Goal: Navigation & Orientation: Find specific page/section

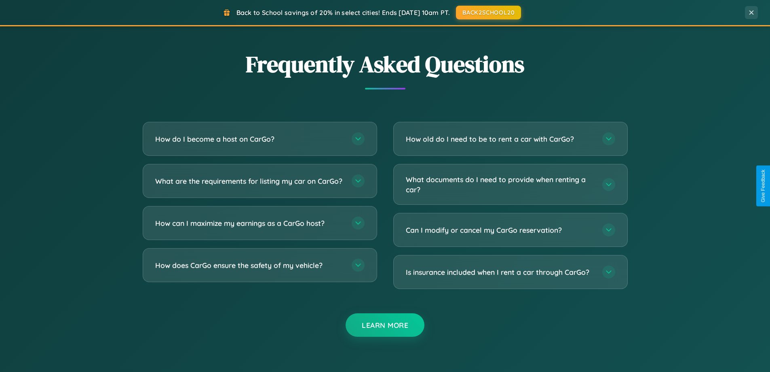
scroll to position [1556, 0]
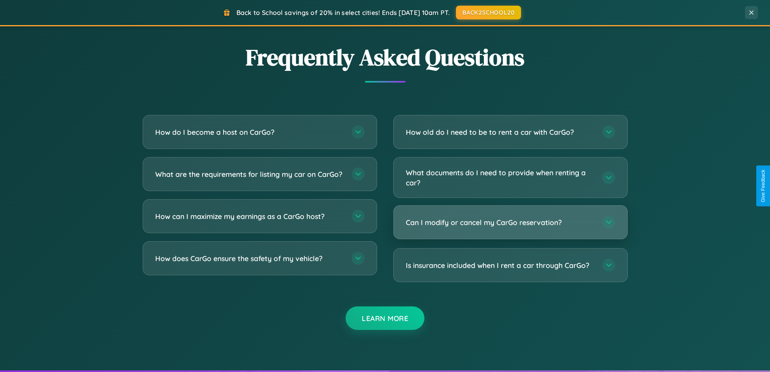
click at [510, 222] on h3 "Can I modify or cancel my CarGo reservation?" at bounding box center [500, 222] width 188 height 10
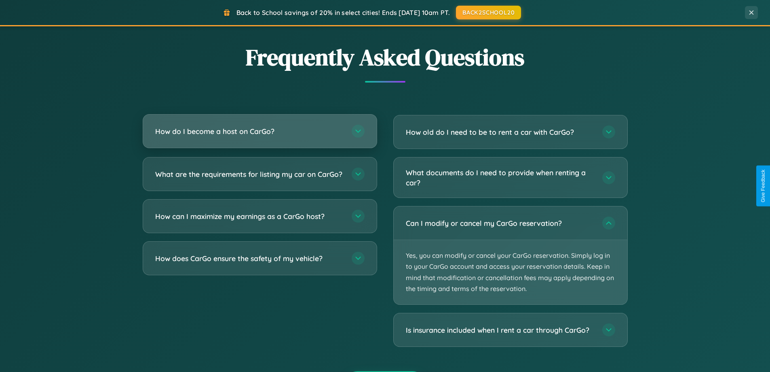
click at [260, 131] on h3 "How do I become a host on CarGo?" at bounding box center [249, 131] width 188 height 10
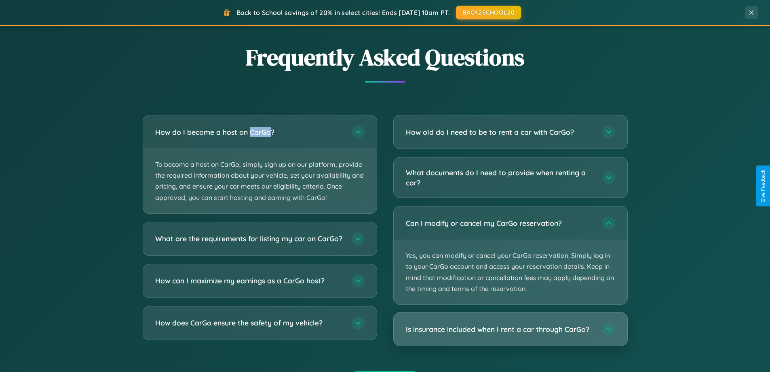
click at [510, 329] on h3 "Is insurance included when I rent a car through CarGo?" at bounding box center [500, 329] width 188 height 10
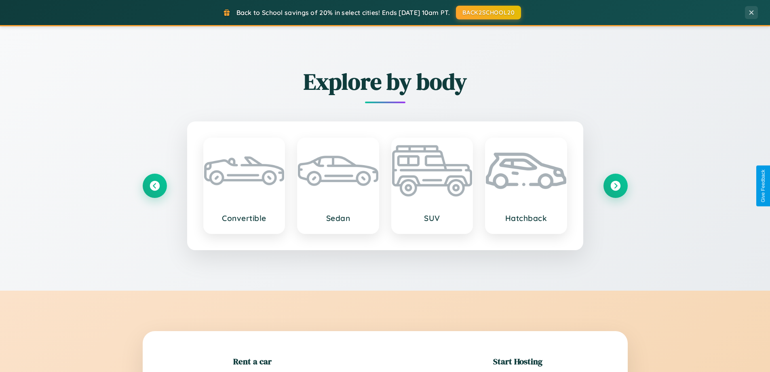
scroll to position [175, 0]
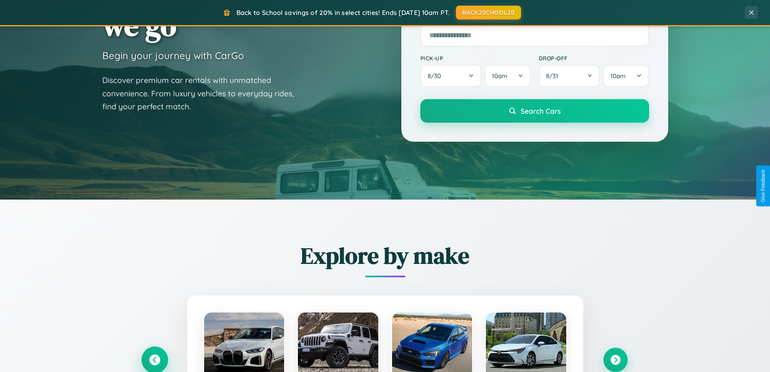
click at [155, 360] on icon at bounding box center [154, 359] width 11 height 11
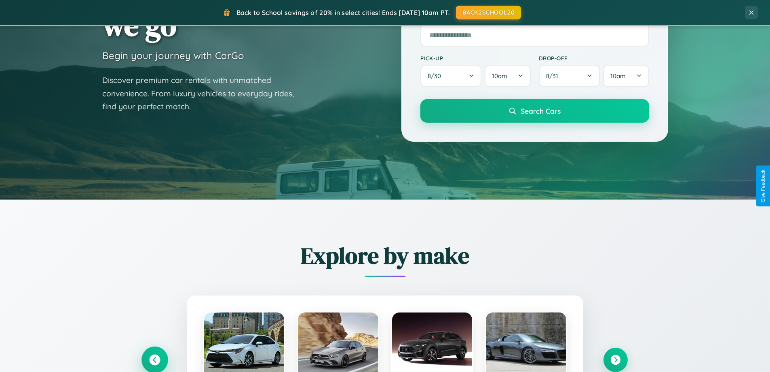
click at [155, 359] on icon at bounding box center [154, 359] width 13 height 13
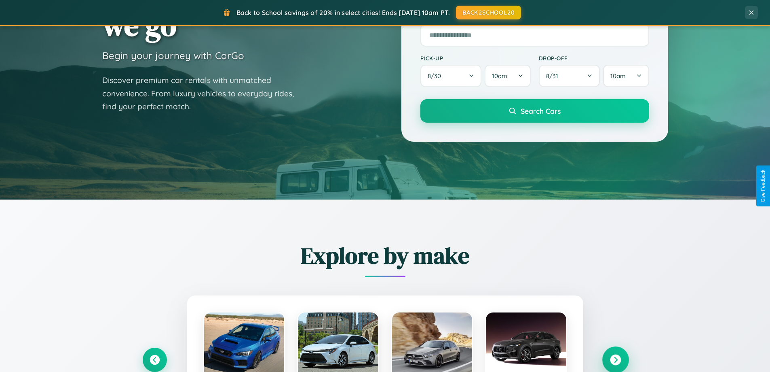
click at [616, 359] on icon at bounding box center [615, 359] width 11 height 11
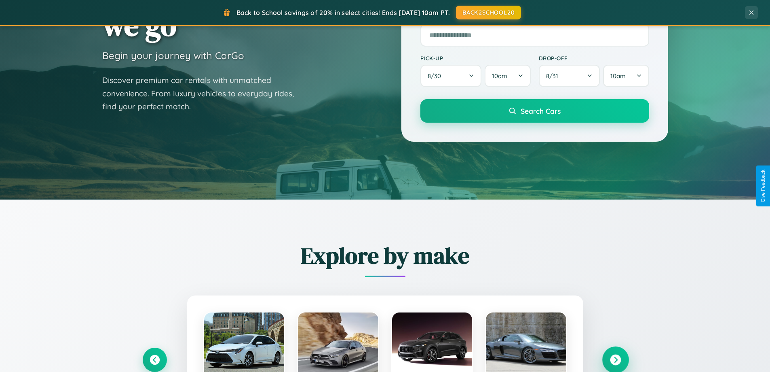
scroll to position [0, 0]
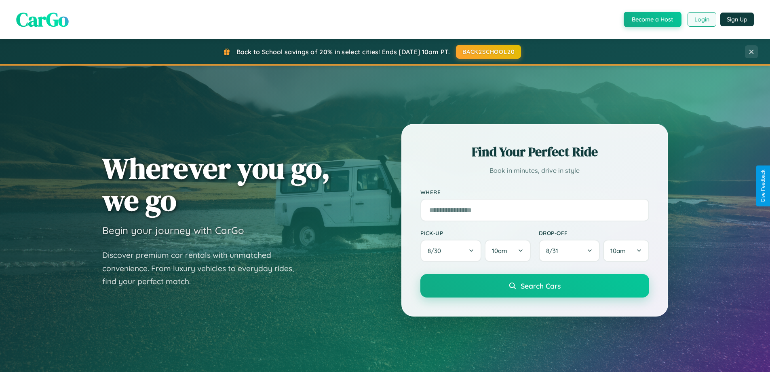
click at [702, 19] on button "Login" at bounding box center [702, 19] width 29 height 15
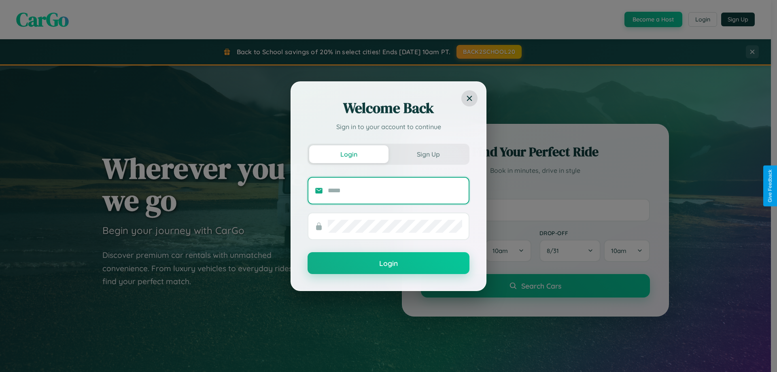
click at [395, 190] on input "text" at bounding box center [395, 190] width 134 height 13
type input "**********"
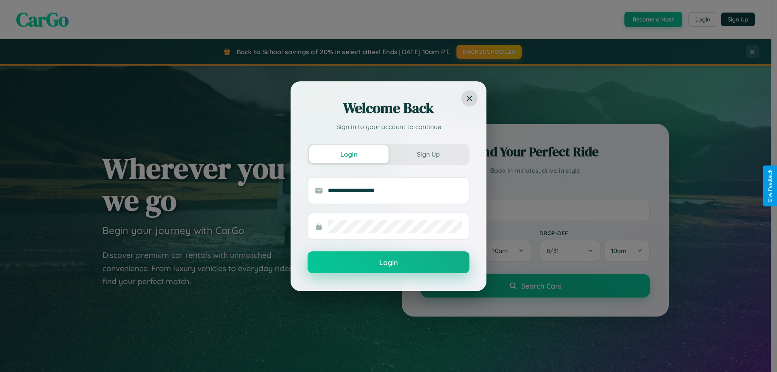
click at [388, 262] on button "Login" at bounding box center [388, 262] width 162 height 22
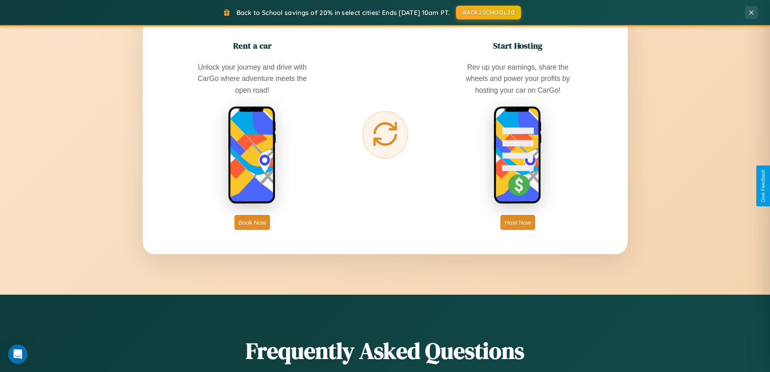
scroll to position [1300, 0]
